Goal: Task Accomplishment & Management: Manage account settings

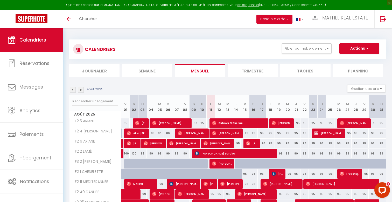
scroll to position [52, 0]
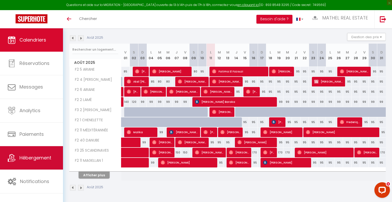
click at [49, 159] on span "Hébergement" at bounding box center [35, 157] width 32 height 6
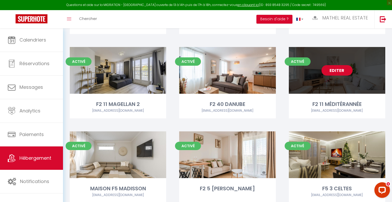
scroll to position [264, 0]
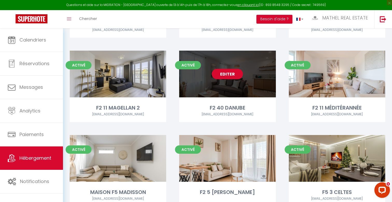
click at [238, 71] on link "Editer" at bounding box center [227, 74] width 31 height 10
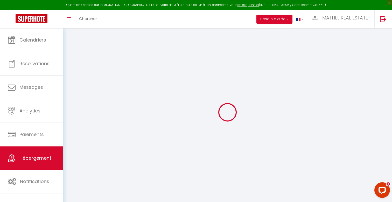
select select "+ 4 %"
select select "+ 18 %"
select select
checkbox input "false"
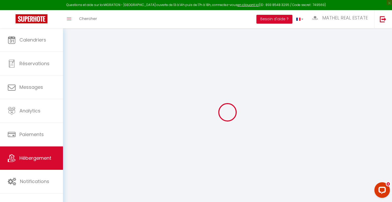
checkbox input "false"
select select
checkbox input "false"
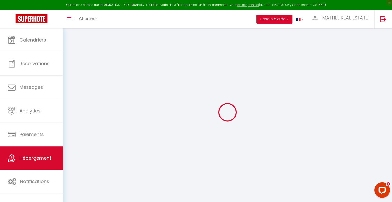
checkbox input "false"
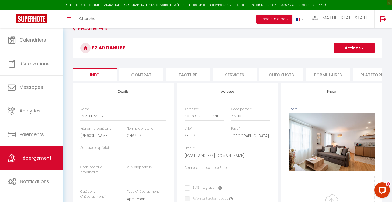
scroll to position [9, 0]
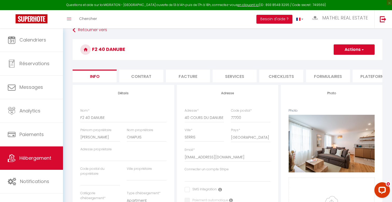
click at [359, 77] on li "Plateformes" at bounding box center [374, 75] width 44 height 13
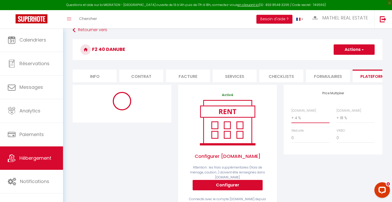
click at [311, 119] on select "0 + 1 % + 2 % + 3 % + 4 % + 5 % + 6 % + 7 % + 8 % + 9 %" at bounding box center [310, 118] width 38 height 10
select select "11130-1257212372875966614"
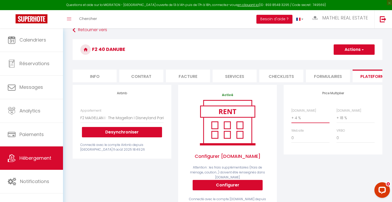
select select "+ 16 %"
click at [291, 113] on select "0 + 1 % + 2 % + 3 % + 4 % + 5 % + 6 % + 7 % + 8 % + 9 %" at bounding box center [310, 118] width 38 height 10
select select "365"
select select "EUR"
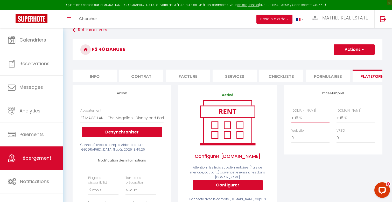
scroll to position [6, 0]
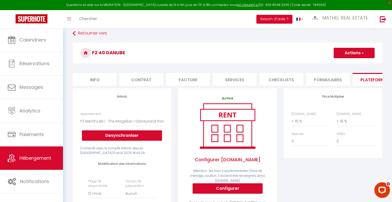
click at [355, 41] on div "Retourner vers F2 40 DANUBE Actions Enregistrer Info Contrat Facture Services C…" at bounding box center [227, 203] width 316 height 349
click at [353, 46] on h3 "F2 40 DANUBE" at bounding box center [228, 52] width 310 height 21
click at [351, 52] on button "Actions" at bounding box center [353, 53] width 41 height 10
click at [345, 64] on link "Enregistrer" at bounding box center [353, 64] width 41 height 7
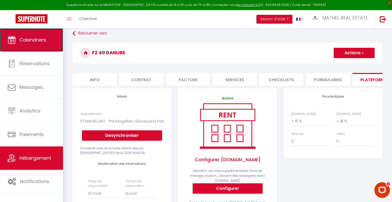
click at [41, 45] on link "Calendriers" at bounding box center [31, 39] width 63 height 23
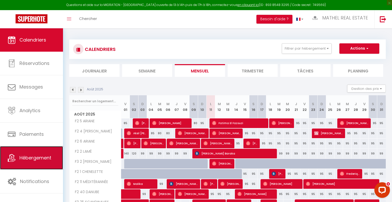
click at [40, 157] on span "Hébergement" at bounding box center [35, 157] width 32 height 6
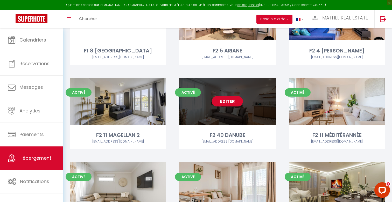
scroll to position [291, 0]
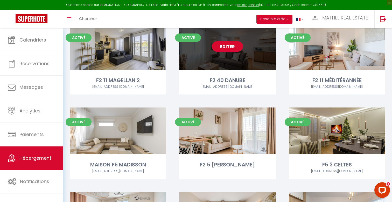
click at [225, 49] on link "Editer" at bounding box center [227, 46] width 31 height 10
click at [223, 51] on link "Editer" at bounding box center [227, 46] width 31 height 10
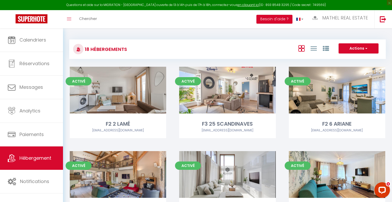
select select "3"
select select "2"
select select "1"
select select
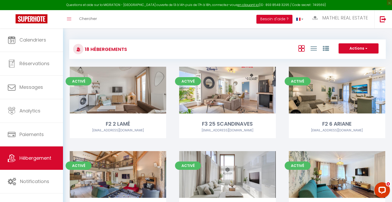
select select "28"
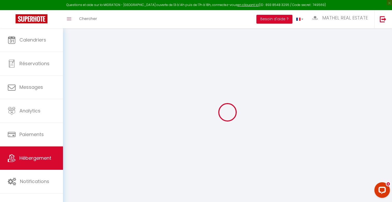
select select
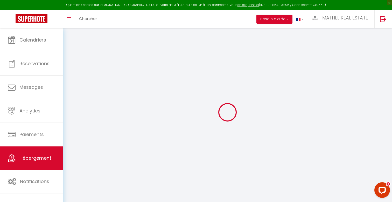
select select
checkbox input "false"
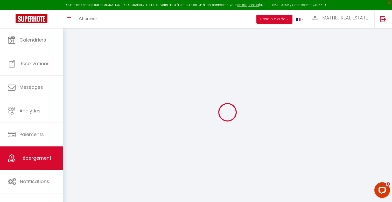
select select
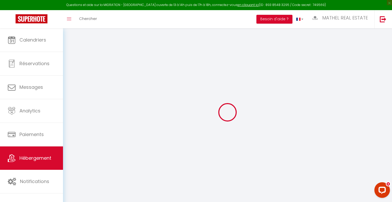
select select
checkbox input "false"
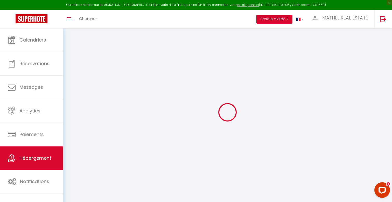
checkbox input "false"
select select
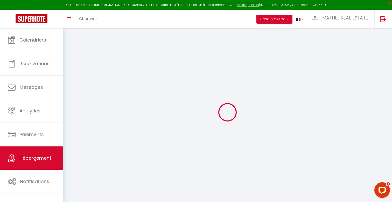
select select
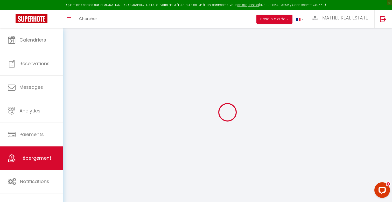
checkbox input "false"
select select
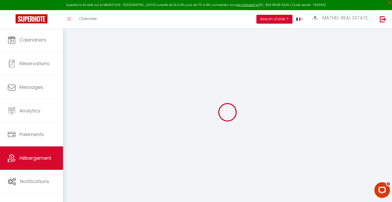
select select
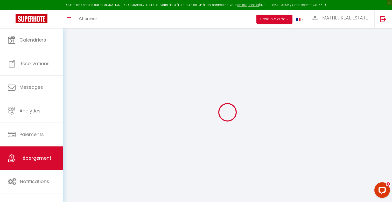
select select
checkbox input "false"
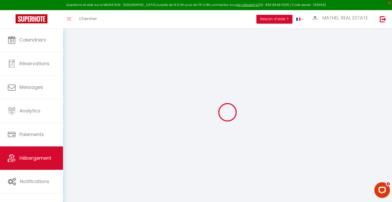
checkbox input "false"
select select
type input "F2 40 DANUBE"
type input "[PERSON_NAME]"
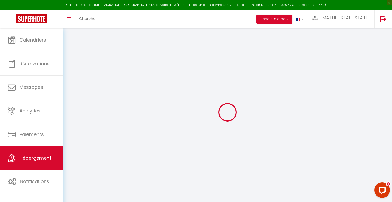
type input "CHAPUIS"
select select
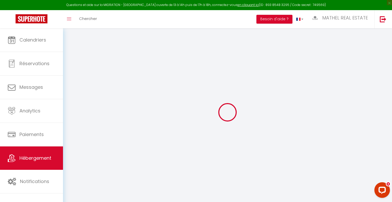
select select
type input "40 COURS DU DANUBE"
type input "77700"
type input "SERRIS"
type input "[EMAIL_ADDRESS][DOMAIN_NAME]"
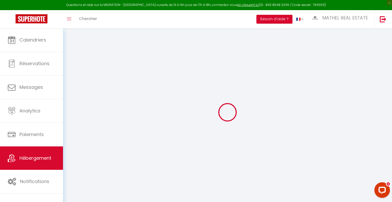
select select
checkbox input "false"
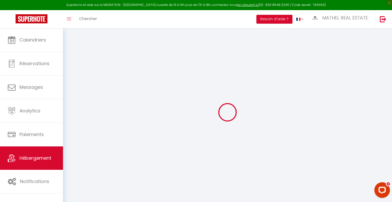
type input "0"
select select
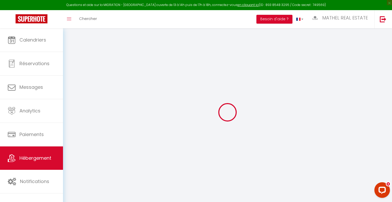
select select
checkbox input "false"
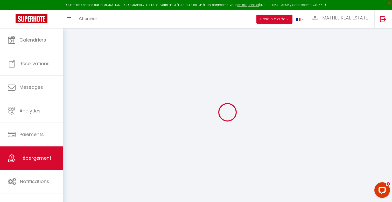
checkbox input "false"
select select
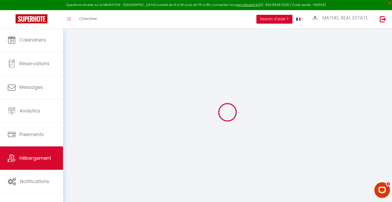
select select
checkbox input "false"
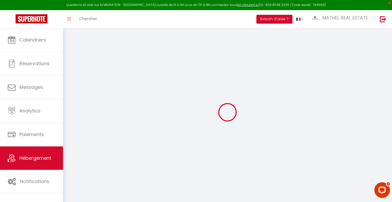
checkbox input "false"
select select
checkbox input "false"
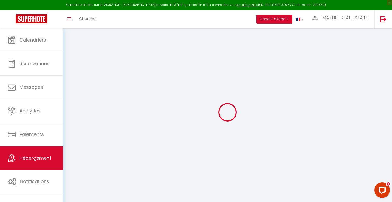
checkbox input "false"
select select
checkbox input "false"
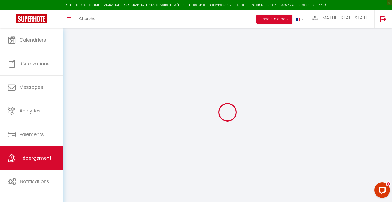
checkbox input "false"
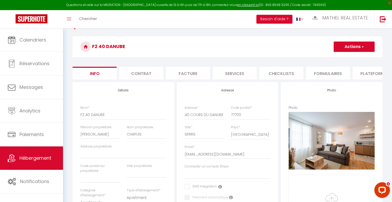
scroll to position [16, 0]
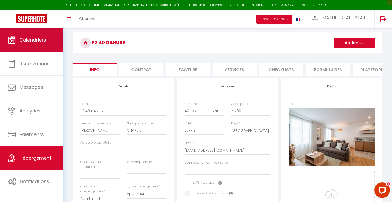
select select
checkbox input "false"
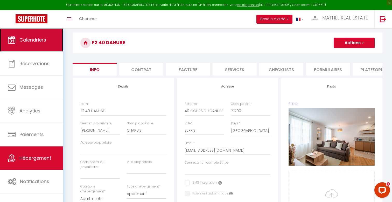
click at [35, 42] on span "Calendriers" at bounding box center [32, 40] width 27 height 6
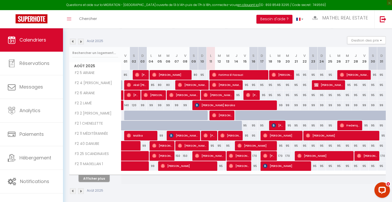
scroll to position [52, 0]
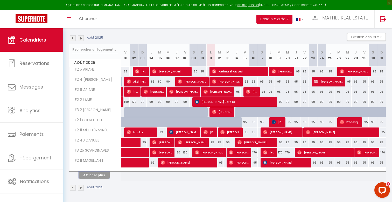
click at [103, 177] on button "Afficher plus" at bounding box center [93, 174] width 31 height 7
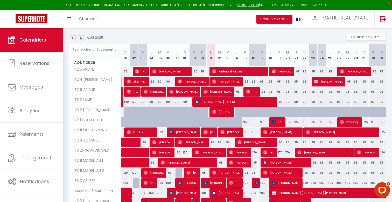
click at [219, 142] on div "95" at bounding box center [219, 142] width 9 height 10
type input "95"
type input "[DATE] Août 2025"
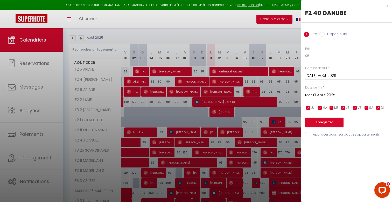
click at [324, 98] on div "Mer 13 Août 2025 < Août 2025 > Dim Lun Mar Mer Jeu Ven Sam 1 2 3 4 5 6 7 8 9 10…" at bounding box center [348, 94] width 87 height 9
click at [325, 95] on input "Mer 13 Août 2025" at bounding box center [348, 95] width 87 height 7
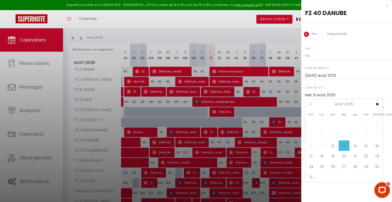
click at [344, 144] on span "13" at bounding box center [343, 145] width 11 height 10
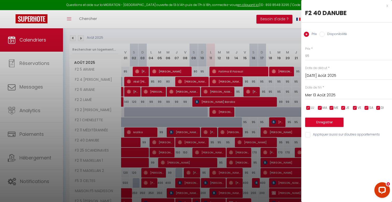
click at [346, 101] on div "Prix * 95 Statut * Disponible Indisponible Date de début * [DATE] Août 2025 < A…" at bounding box center [346, 89] width 91 height 98
click at [343, 100] on div "Prix * 95 Statut * Disponible Indisponible Date de début * [DATE] Août 2025 < A…" at bounding box center [346, 89] width 91 height 98
click at [342, 95] on input "Mer 13 Août 2025" at bounding box center [348, 95] width 87 height 7
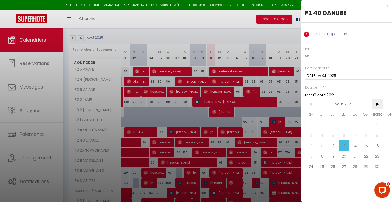
click at [378, 103] on span ">" at bounding box center [376, 104] width 11 height 10
click at [374, 148] on span "20" at bounding box center [376, 145] width 11 height 10
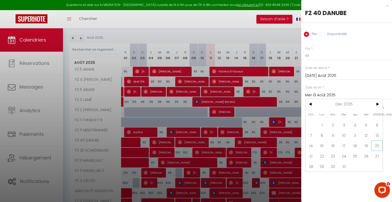
type input "[PERSON_NAME] 20 Décembre 2025"
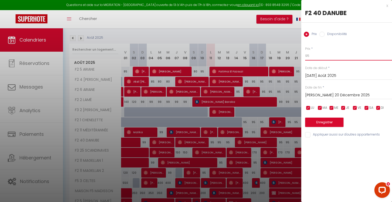
drag, startPoint x: 310, startPoint y: 57, endPoint x: 284, endPoint y: 57, distance: 26.4
click at [285, 57] on body "Questions et aide sur la MIGRATION - [GEOGRAPHIC_DATA] ouverte de 13 à 14h puis…" at bounding box center [196, 123] width 392 height 293
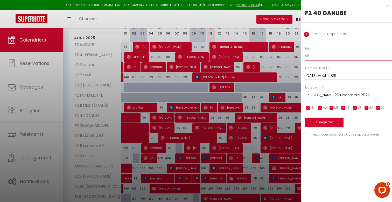
scroll to position [76, 0]
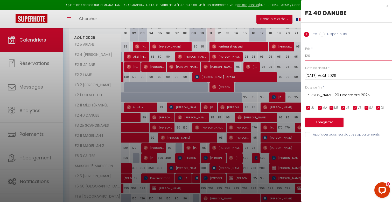
type input "120"
click at [322, 120] on button "Enregistrer" at bounding box center [324, 121] width 38 height 9
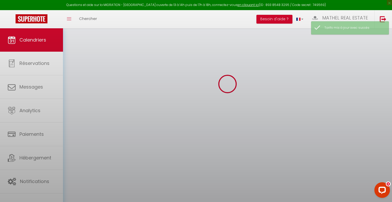
scroll to position [52, 0]
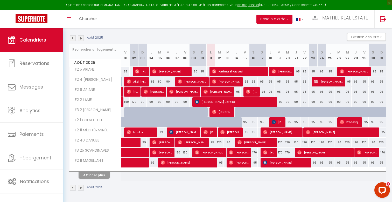
click at [203, 72] on div "95" at bounding box center [202, 72] width 9 height 10
type input "95"
type input "Dim 10 Août 2025"
type input "Lun 11 Août 2025"
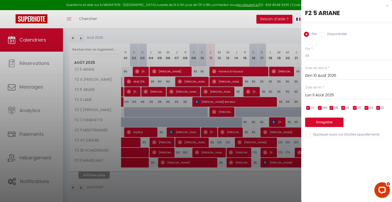
scroll to position [51, 0]
click at [121, 133] on div at bounding box center [196, 101] width 392 height 202
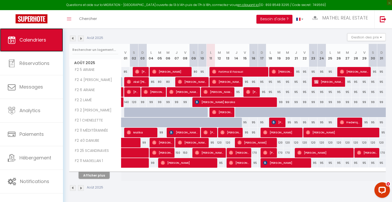
click at [49, 42] on link "Calendriers" at bounding box center [31, 39] width 63 height 23
click at [71, 39] on img at bounding box center [73, 38] width 6 height 6
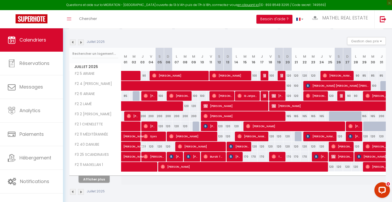
scroll to position [48, 0]
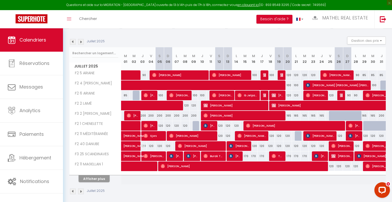
click at [79, 43] on img at bounding box center [81, 42] width 6 height 6
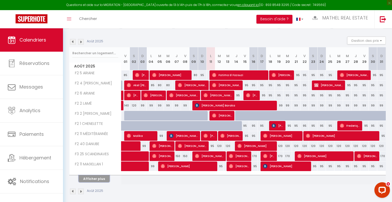
click at [101, 176] on button "Afficher plus" at bounding box center [93, 178] width 31 height 7
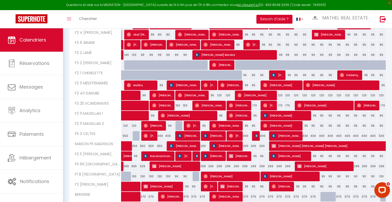
scroll to position [103, 0]
